Goal: Transaction & Acquisition: Purchase product/service

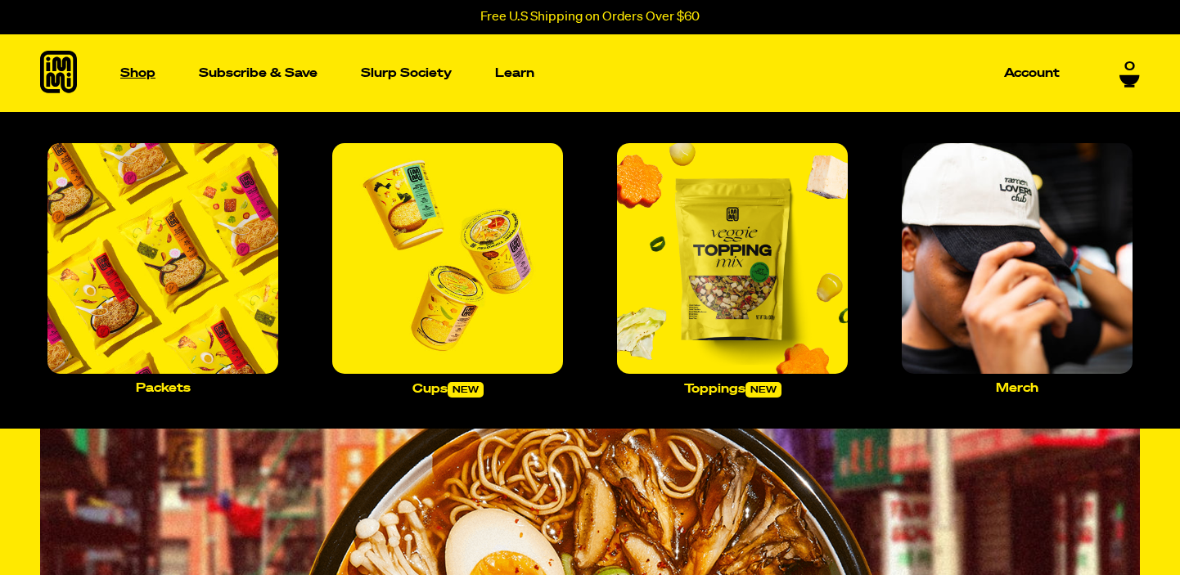
click at [146, 82] on link "Shop" at bounding box center [138, 73] width 48 height 78
click at [377, 267] on img "Main navigation" at bounding box center [447, 258] width 231 height 231
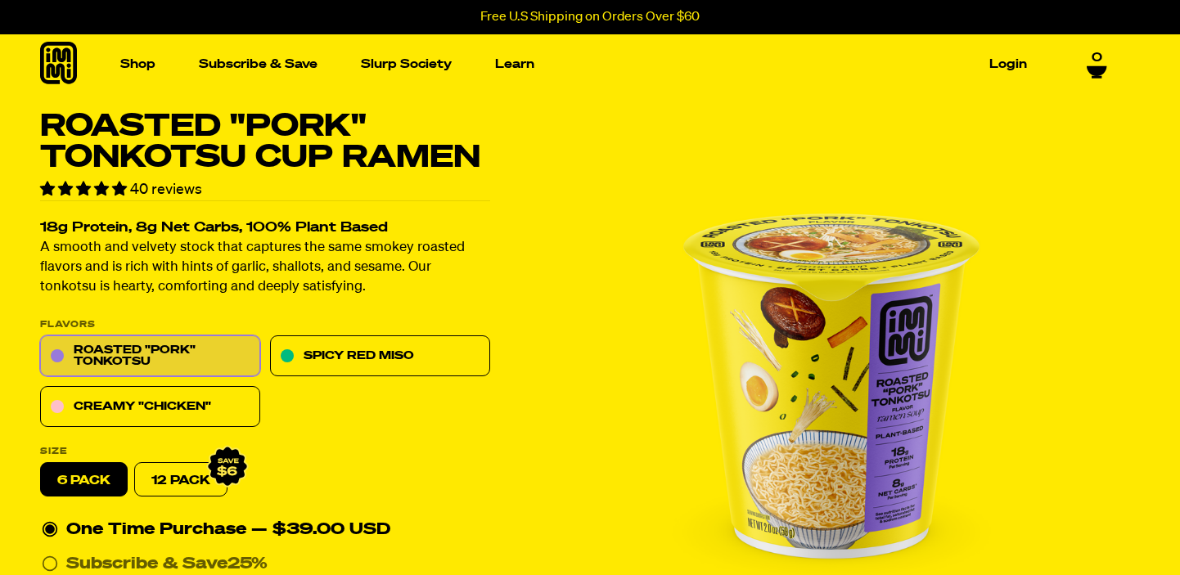
click at [61, 62] on icon at bounding box center [58, 63] width 37 height 43
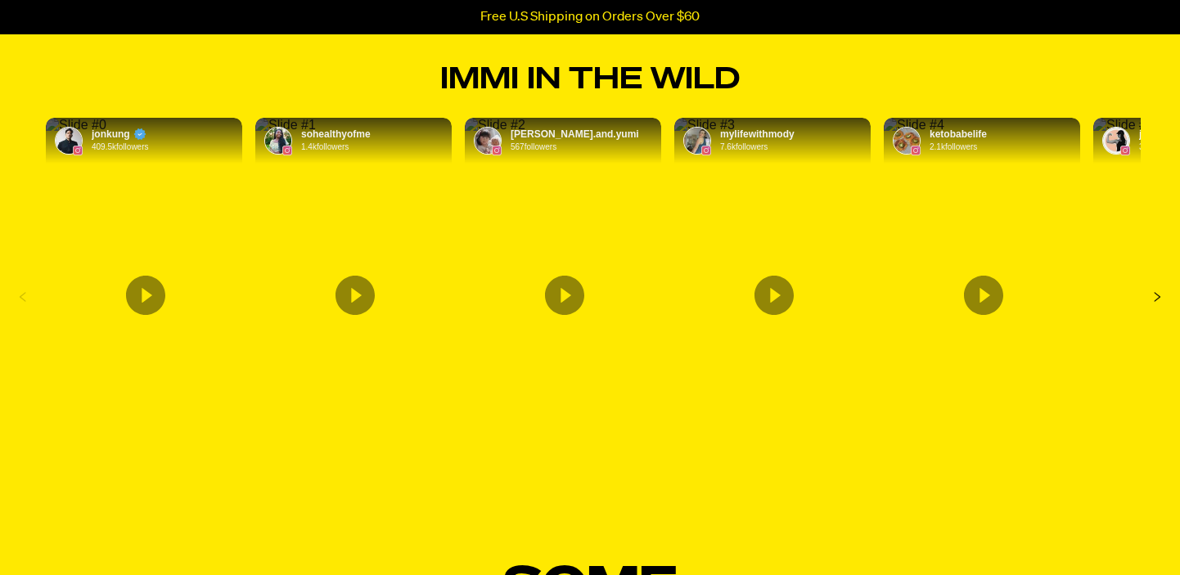
scroll to position [5817, 0]
